Goal: Communication & Community: Answer question/provide support

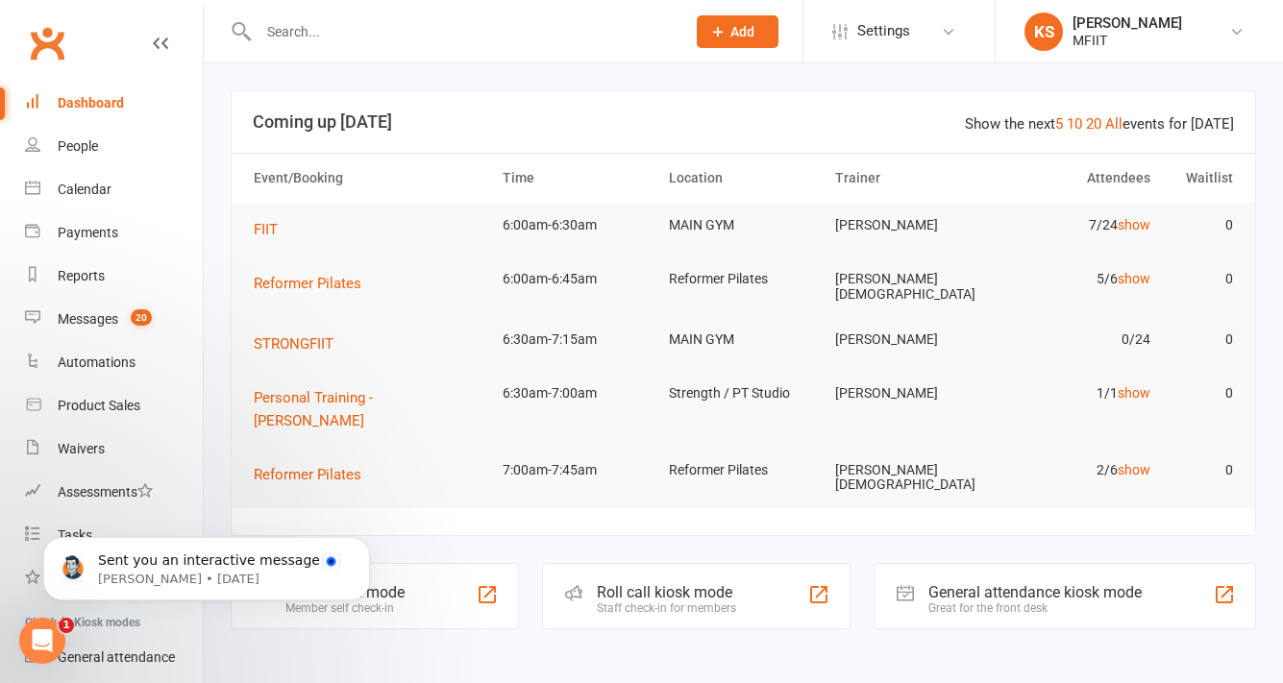
click at [395, 24] on input "text" at bounding box center [462, 31] width 419 height 27
paste input "[EMAIL_ADDRESS][DOMAIN_NAME]"
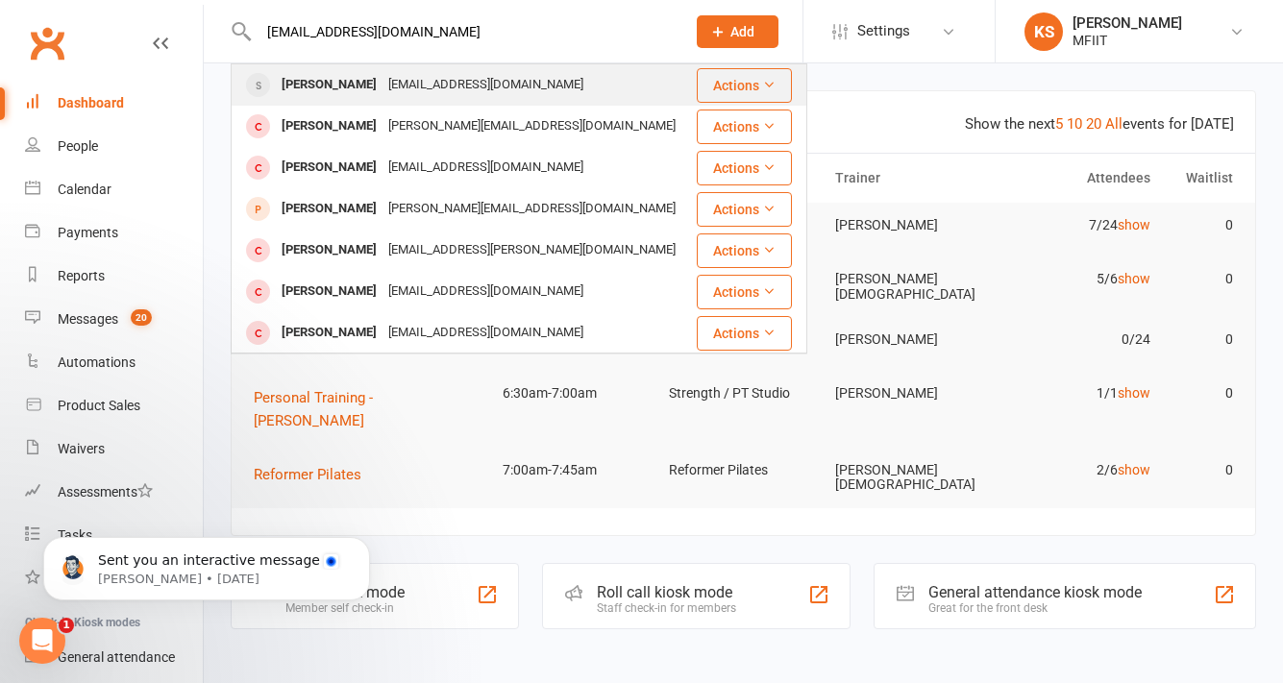
type input "[EMAIL_ADDRESS][DOMAIN_NAME]"
click at [382, 80] on div "[EMAIL_ADDRESS][DOMAIN_NAME]" at bounding box center [485, 85] width 207 height 28
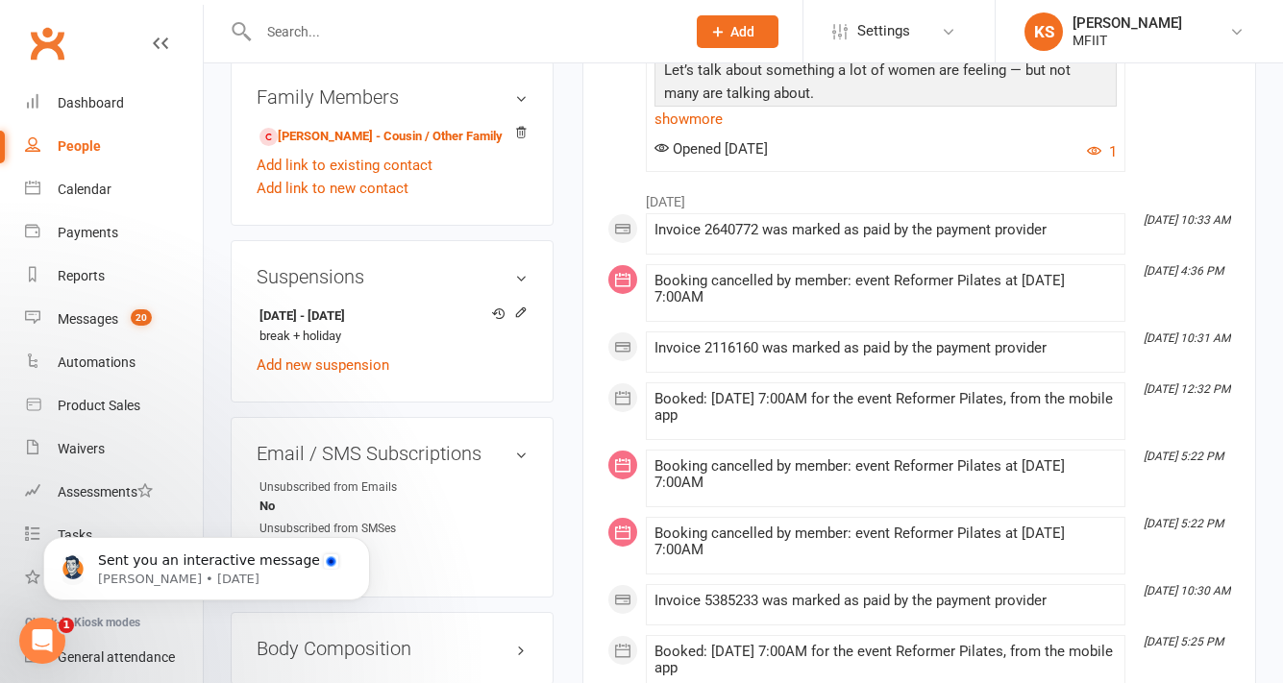
scroll to position [1095, 0]
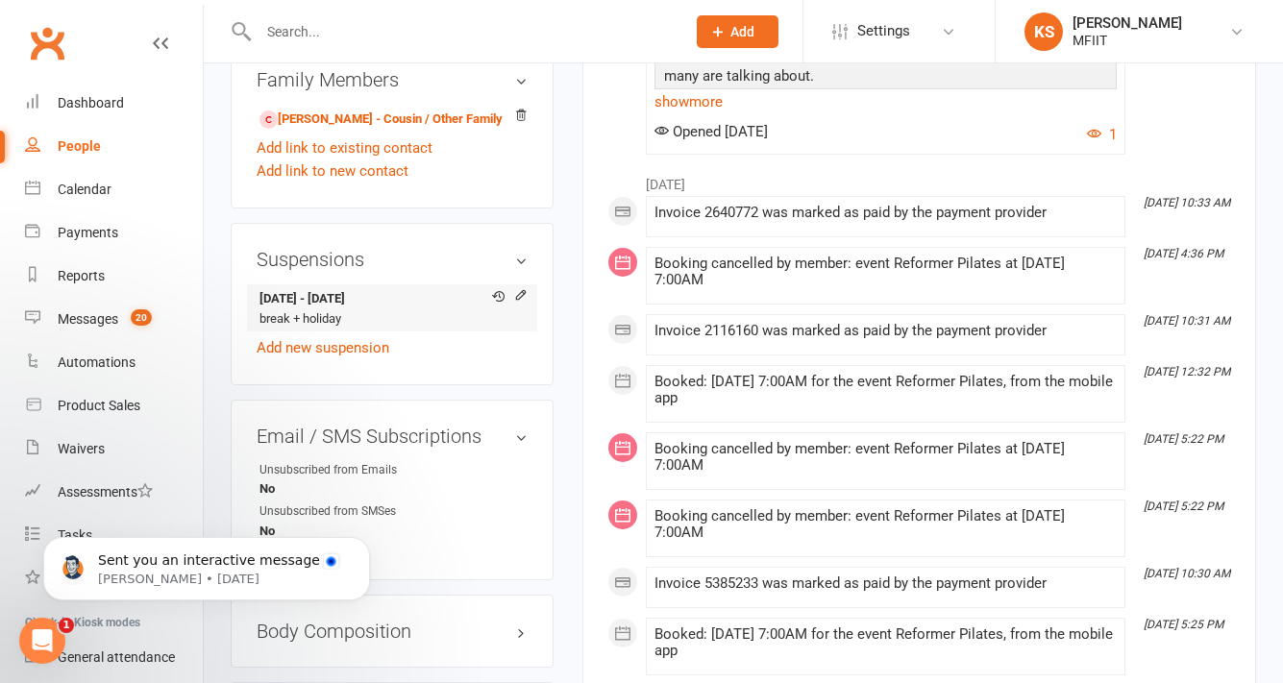
click at [367, 331] on li "[DATE] - [DATE] break + holiday" at bounding box center [392, 307] width 271 height 47
click at [60, 332] on link "Messages 20" at bounding box center [114, 319] width 178 height 43
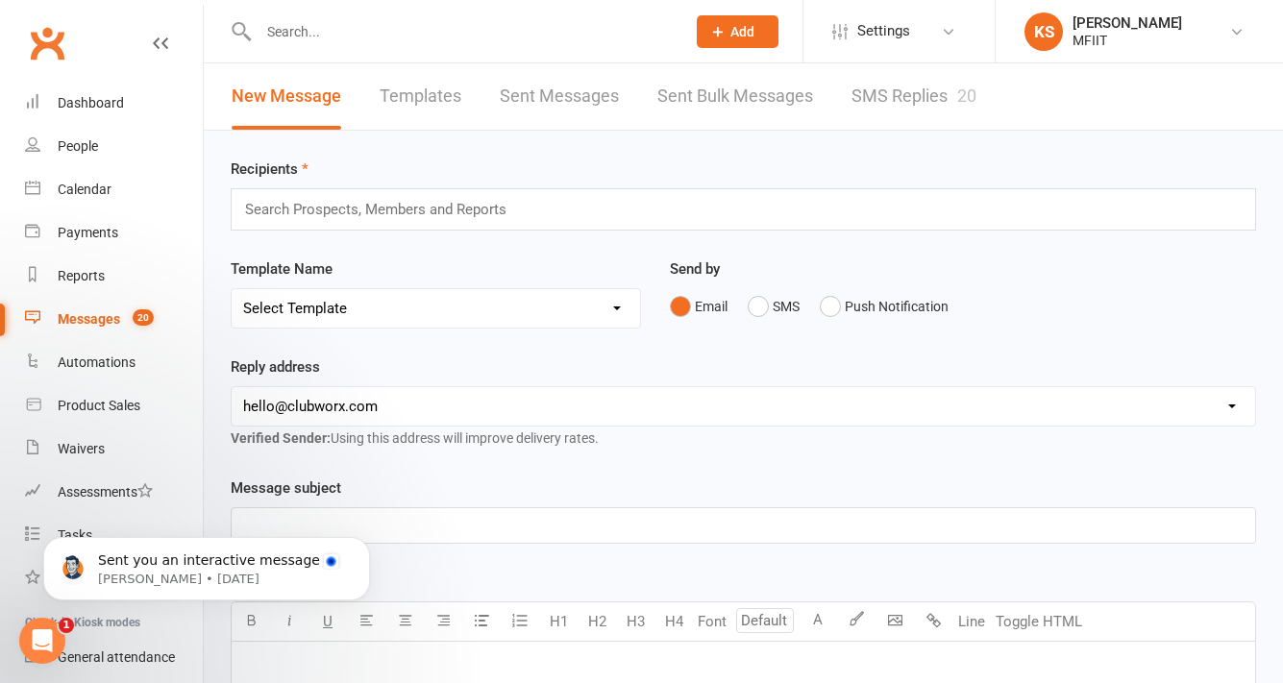
click at [892, 86] on link "SMS Replies 20" at bounding box center [913, 96] width 125 height 66
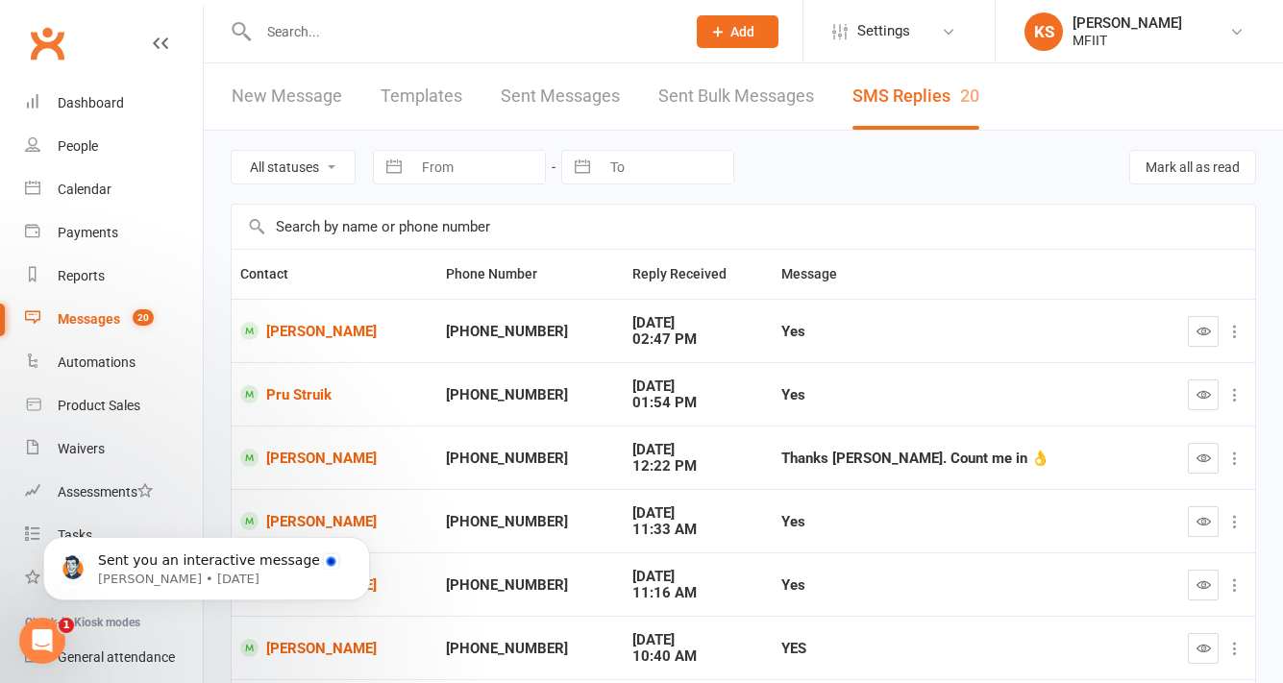
click at [816, 339] on div "Yes" at bounding box center [963, 332] width 364 height 16
click at [334, 335] on link "[PERSON_NAME]" at bounding box center [334, 331] width 188 height 18
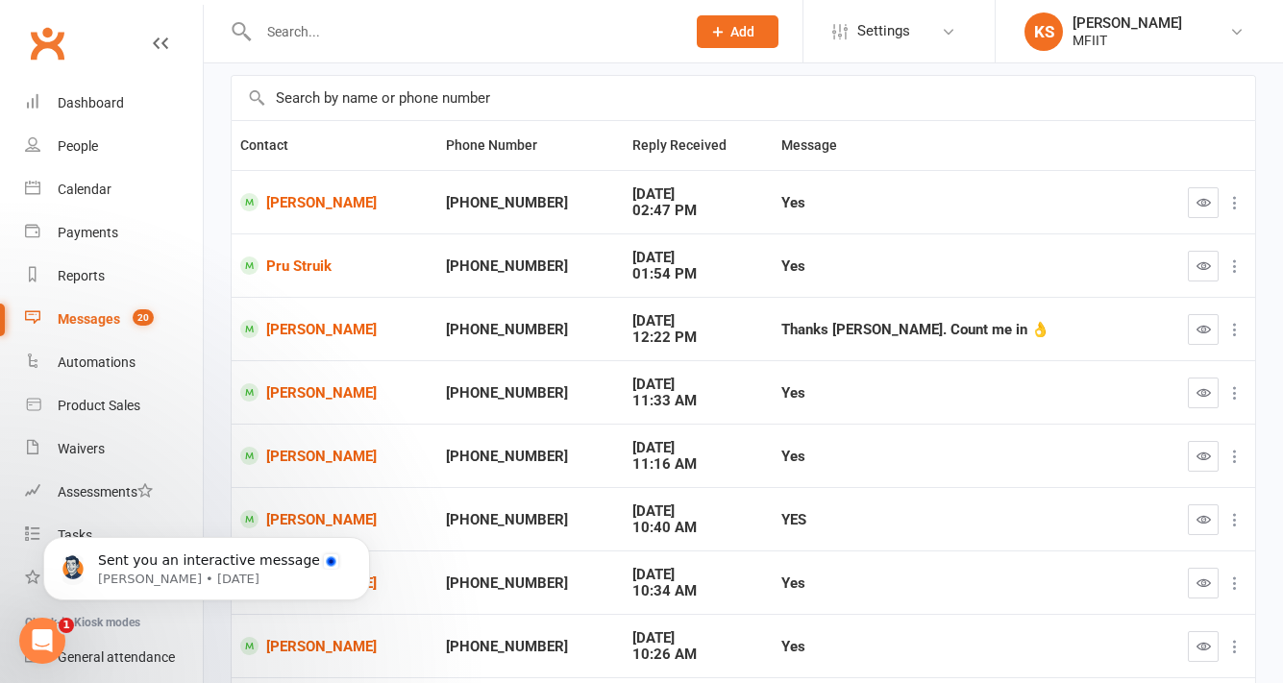
scroll to position [130, 0]
click at [871, 334] on div "Thanks [PERSON_NAME]. Count me in 👌" at bounding box center [963, 329] width 364 height 16
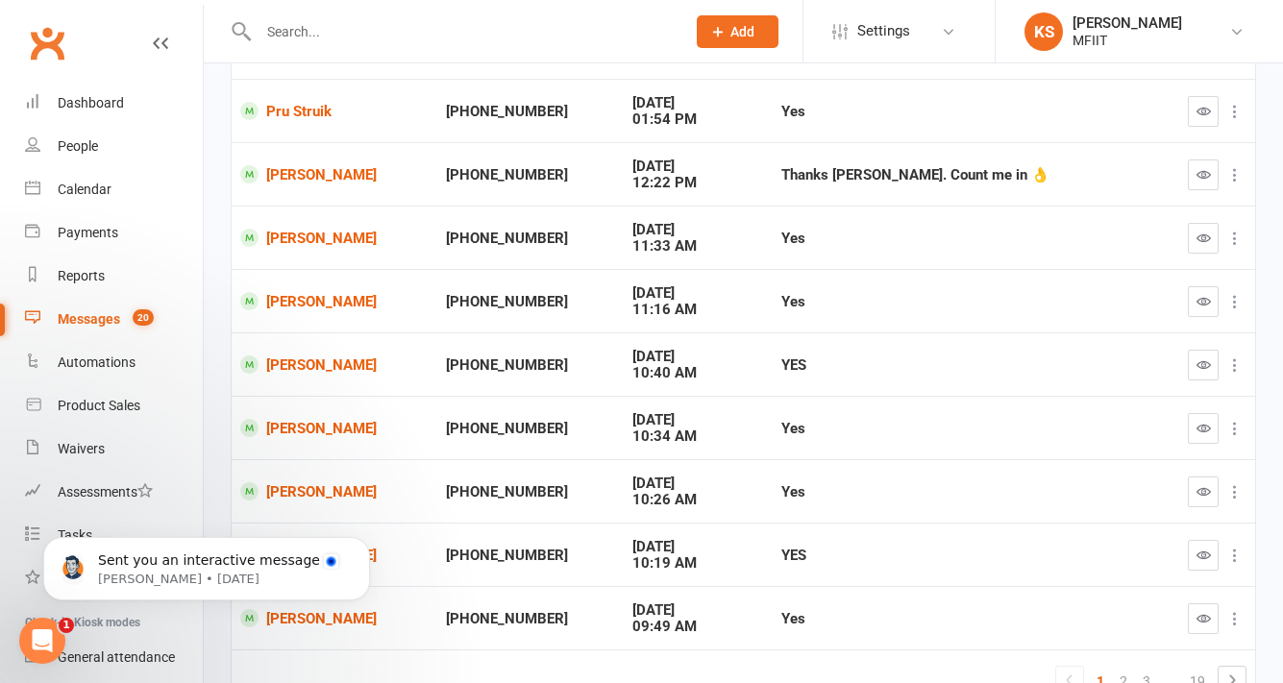
scroll to position [285, 0]
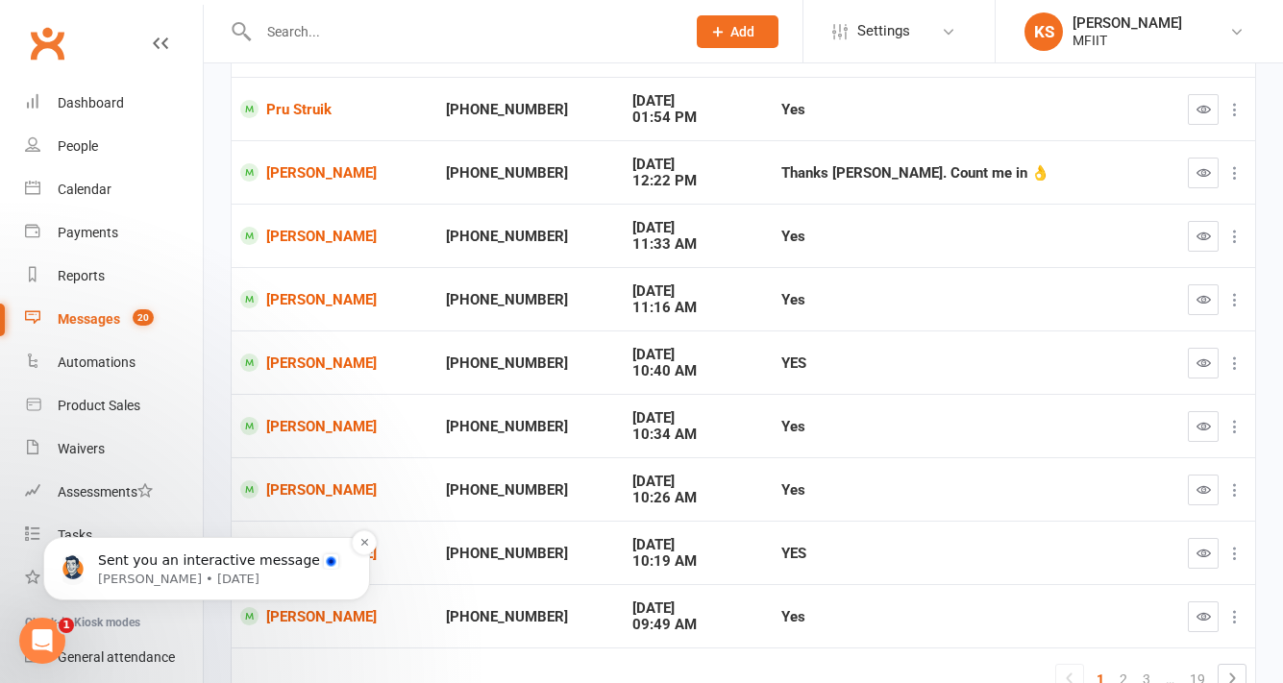
click at [191, 567] on p "Sent you an interactive message" at bounding box center [222, 561] width 248 height 19
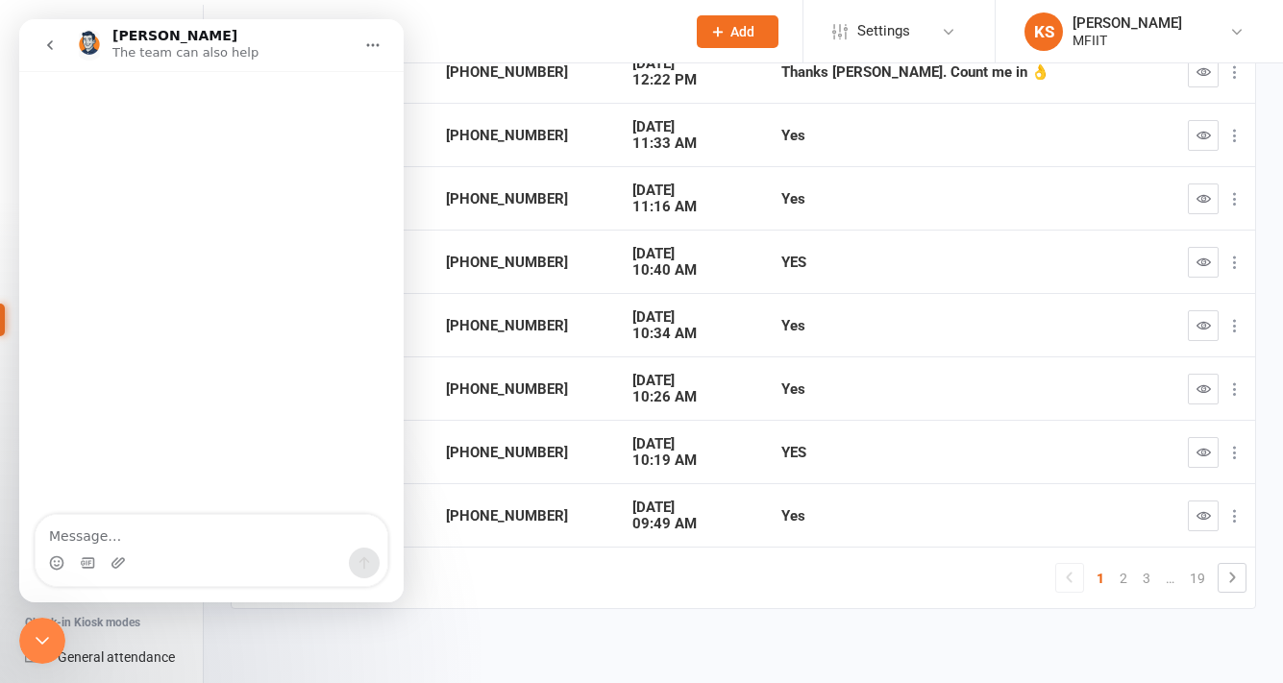
scroll to position [3, 0]
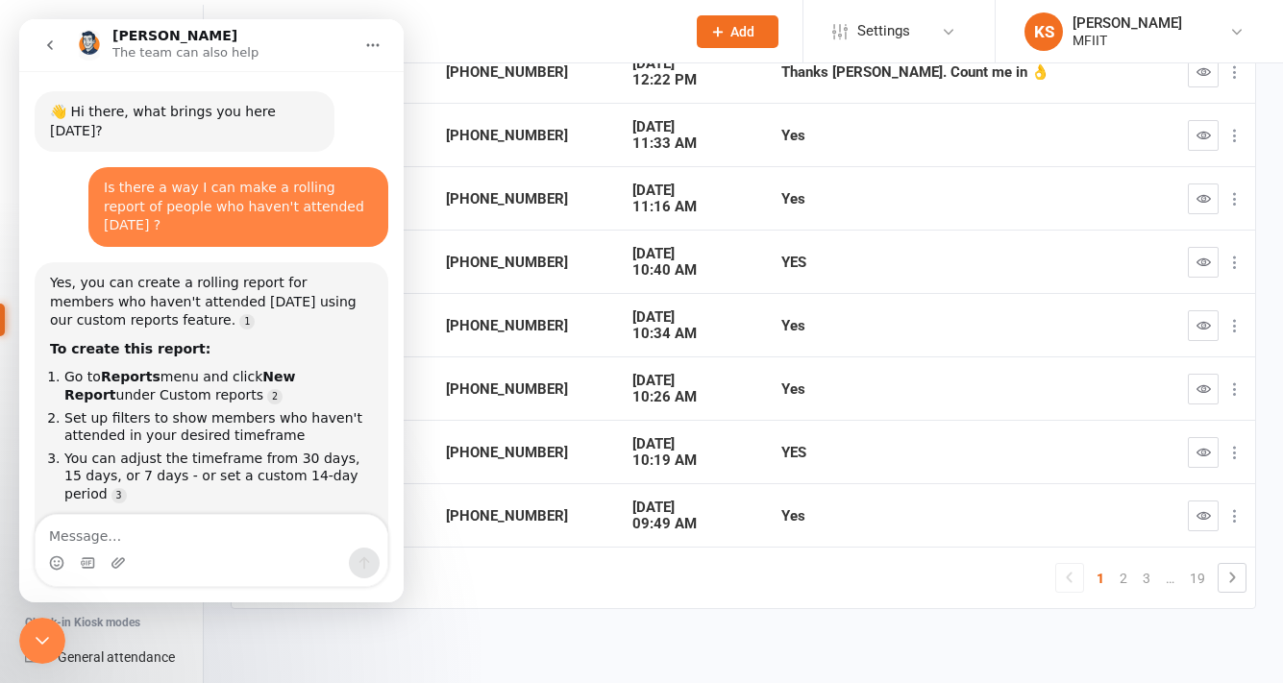
click at [42, 645] on icon "Close Intercom Messenger" at bounding box center [42, 640] width 23 height 23
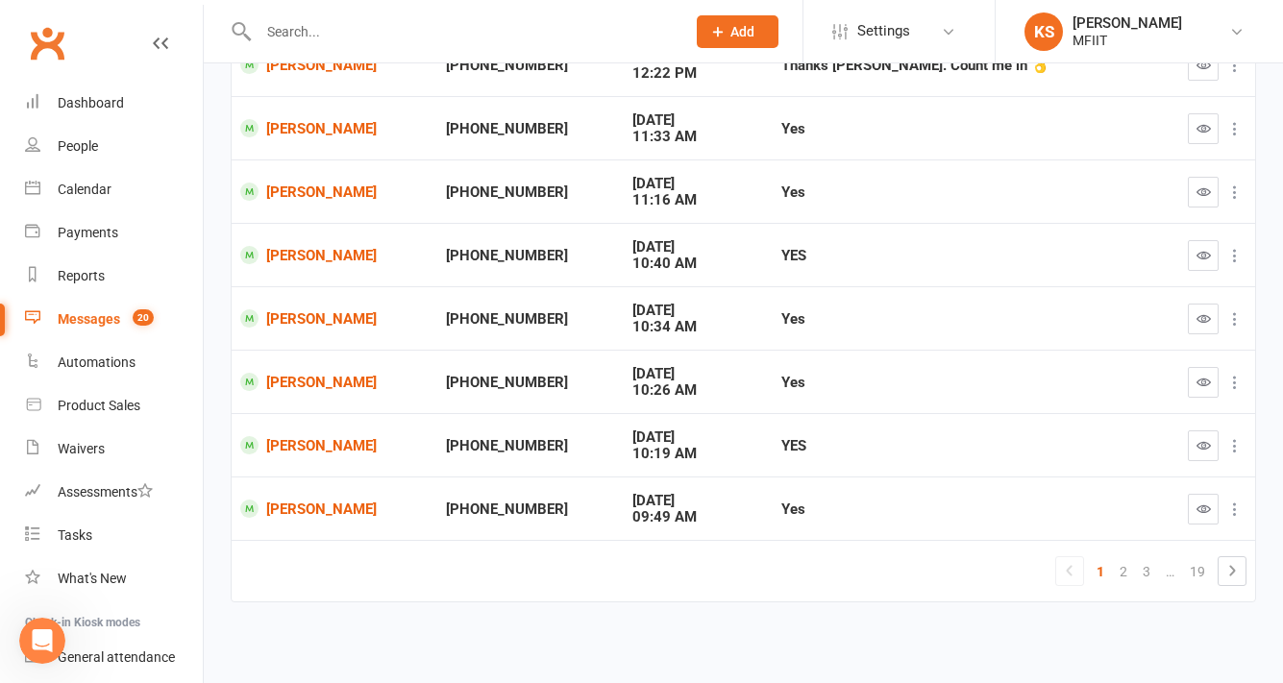
scroll to position [392, 0]
